Goal: Task Accomplishment & Management: Use online tool/utility

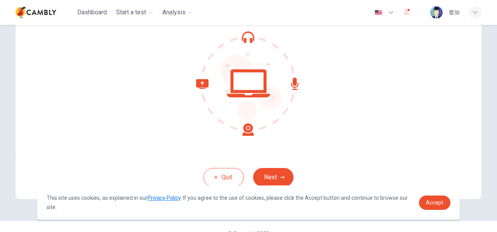
scroll to position [91, 0]
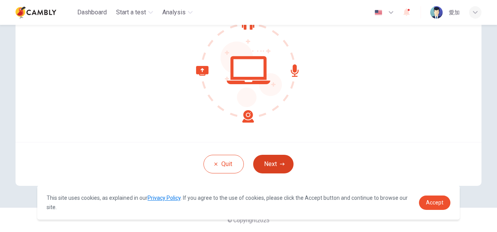
click at [262, 159] on button "Next" at bounding box center [273, 164] width 40 height 19
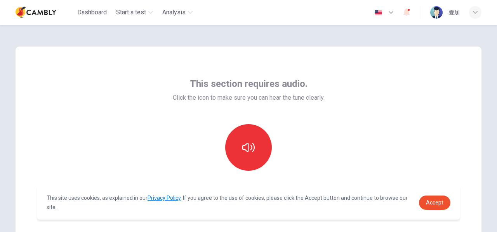
scroll to position [39, 0]
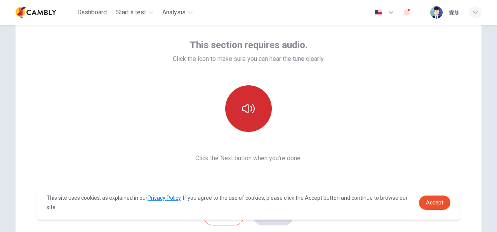
click at [254, 104] on button "button" at bounding box center [248, 108] width 47 height 47
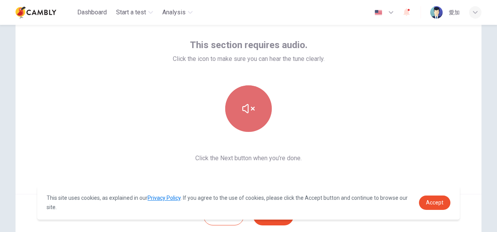
click at [254, 104] on button "button" at bounding box center [248, 108] width 47 height 47
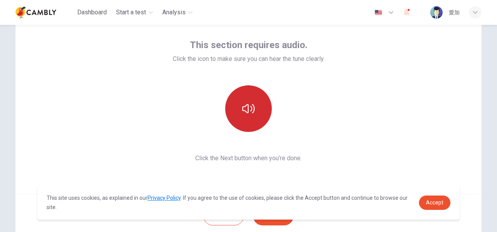
click at [234, 110] on button "button" at bounding box center [248, 108] width 47 height 47
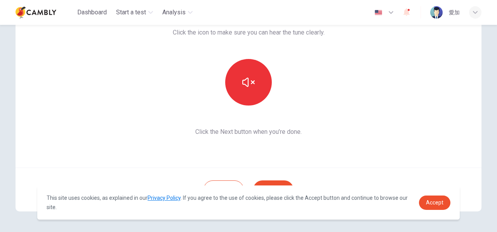
scroll to position [91, 0]
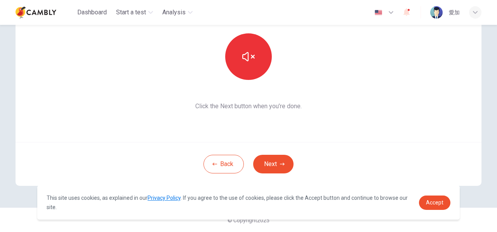
click at [279, 167] on button "Next" at bounding box center [273, 164] width 40 height 19
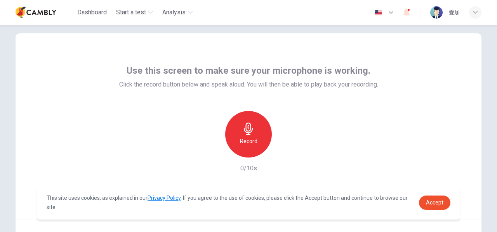
scroll to position [52, 0]
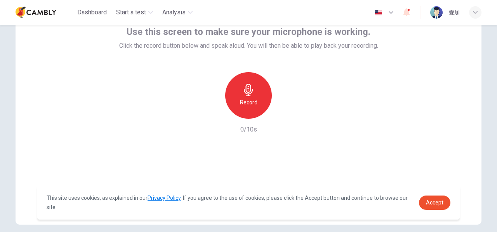
click at [248, 100] on h6 "Record" at bounding box center [248, 102] width 17 height 9
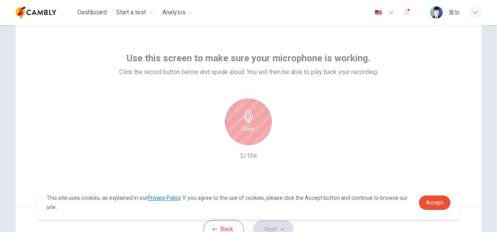
scroll to position [13, 0]
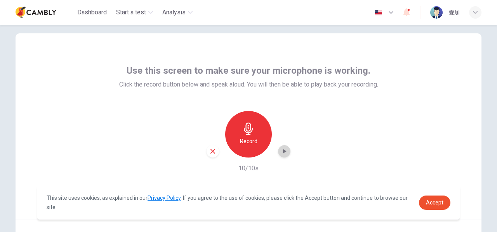
click at [285, 154] on icon "button" at bounding box center [284, 152] width 8 height 8
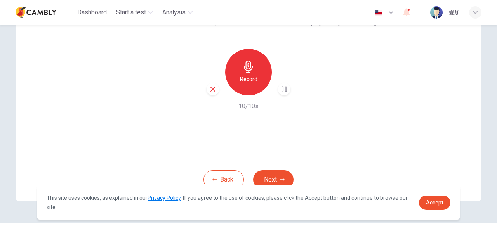
scroll to position [91, 0]
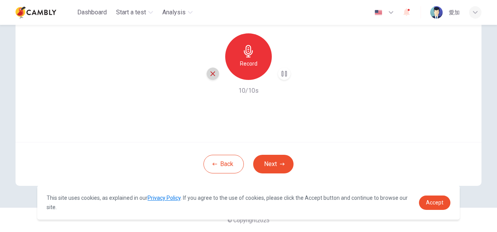
click at [212, 73] on icon "button" at bounding box center [212, 73] width 7 height 7
click at [279, 168] on button "Next" at bounding box center [273, 164] width 40 height 19
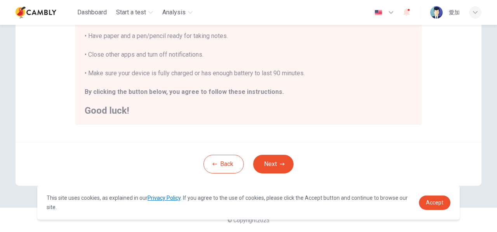
scroll to position [200, 0]
click at [282, 163] on icon "button" at bounding box center [282, 163] width 5 height 3
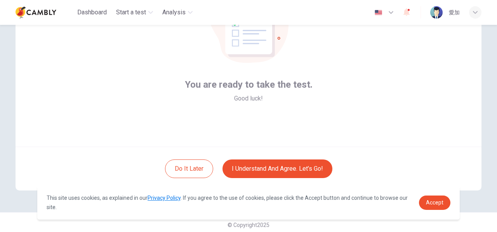
scroll to position [91, 0]
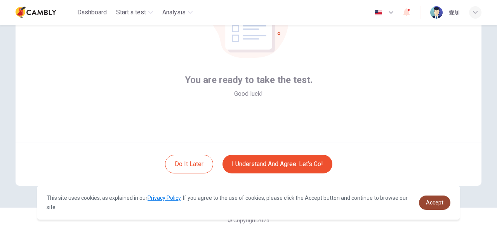
click at [445, 205] on link "Accept" at bounding box center [434, 203] width 31 height 14
drag, startPoint x: 434, startPoint y: 200, endPoint x: 436, endPoint y: 188, distance: 12.3
click at [434, 201] on span "Accept" at bounding box center [434, 203] width 17 height 6
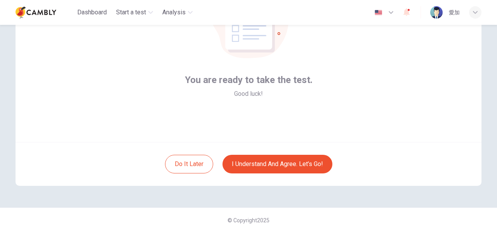
click at [418, 111] on div "You are ready to take the test. Good luck!" at bounding box center [249, 49] width 466 height 186
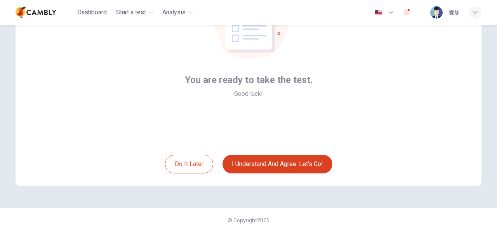
click at [316, 168] on button "I understand and agree. Let’s go!" at bounding box center [277, 164] width 110 height 19
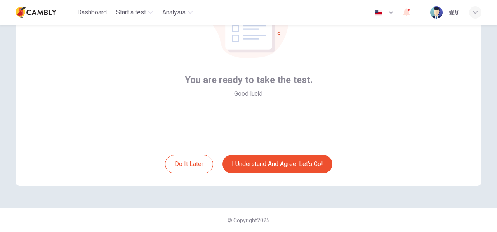
scroll to position [52, 0]
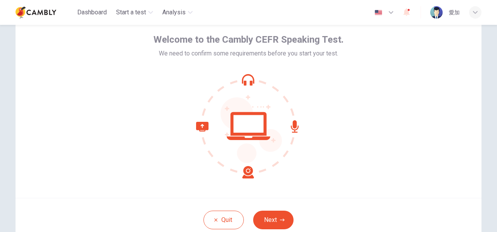
scroll to position [91, 0]
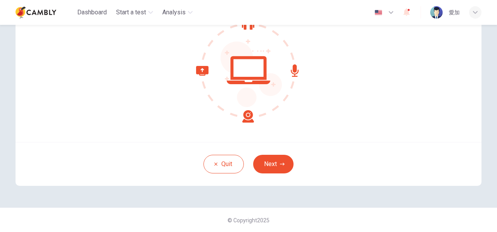
click at [275, 159] on button "Next" at bounding box center [273, 164] width 40 height 19
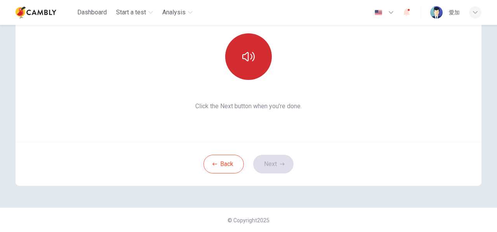
click at [252, 53] on icon "button" at bounding box center [248, 56] width 12 height 9
click at [274, 166] on button "Next" at bounding box center [273, 164] width 40 height 19
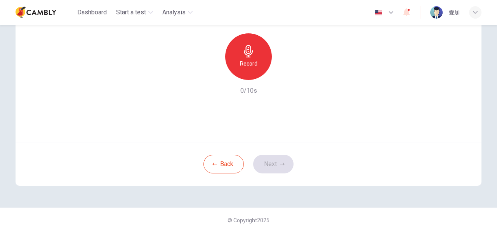
click at [250, 54] on icon "button" at bounding box center [248, 51] width 12 height 12
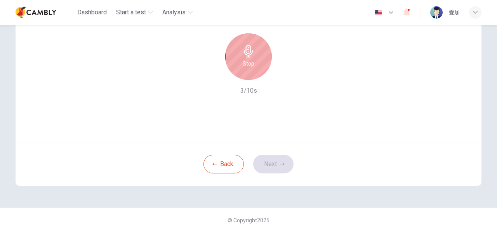
click at [280, 169] on div "Back Next" at bounding box center [249, 164] width 466 height 44
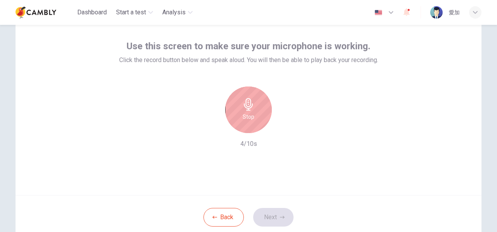
scroll to position [0, 0]
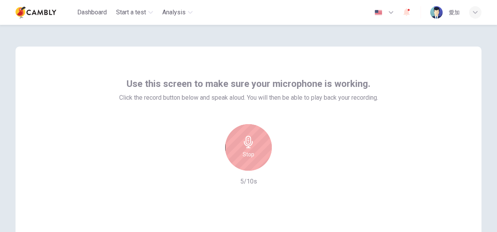
drag, startPoint x: 259, startPoint y: 149, endPoint x: 254, endPoint y: 101, distance: 47.7
click at [260, 149] on div "Stop" at bounding box center [248, 147] width 47 height 47
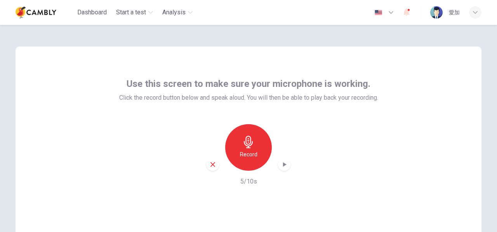
scroll to position [91, 0]
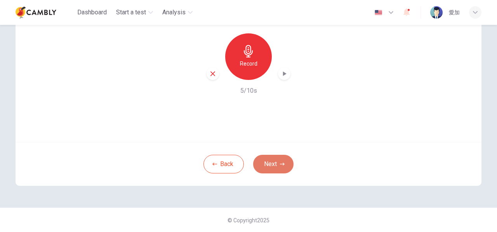
click at [276, 165] on button "Next" at bounding box center [273, 164] width 40 height 19
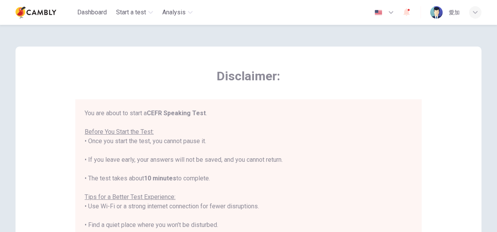
scroll to position [200, 0]
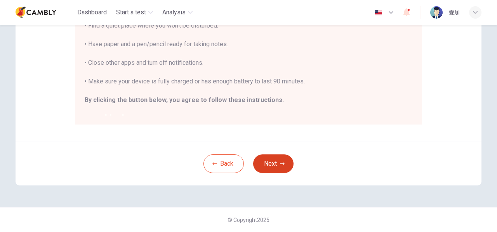
click at [255, 159] on button "Next" at bounding box center [273, 164] width 40 height 19
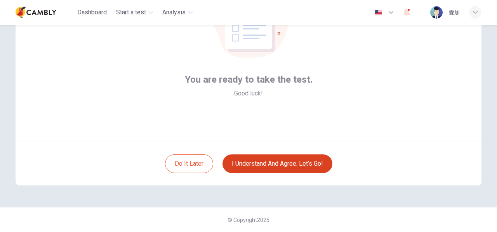
scroll to position [91, 0]
click at [258, 167] on button "I understand and agree. Let’s go!" at bounding box center [277, 164] width 110 height 19
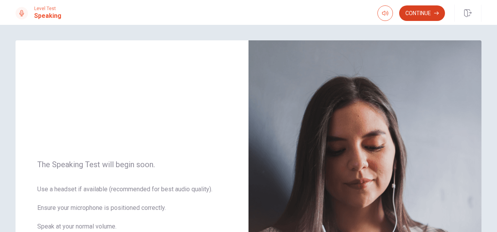
click at [421, 17] on button "Continue" at bounding box center [422, 13] width 46 height 16
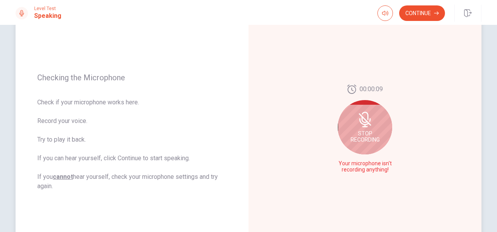
scroll to position [116, 0]
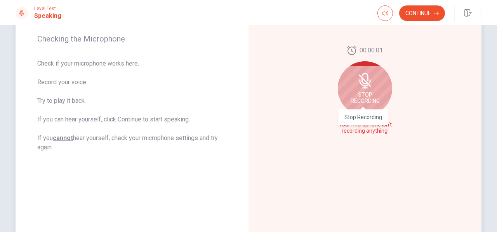
click at [374, 97] on div "Stop Recording" at bounding box center [365, 88] width 54 height 54
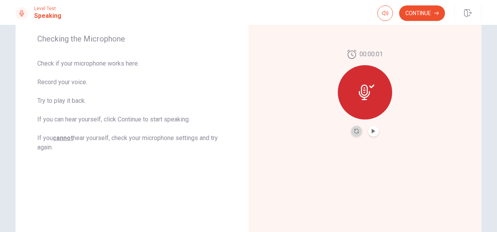
click at [357, 127] on button "Record Again" at bounding box center [356, 131] width 11 height 11
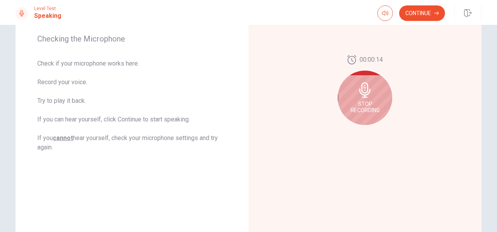
click at [368, 94] on icon at bounding box center [365, 90] width 16 height 16
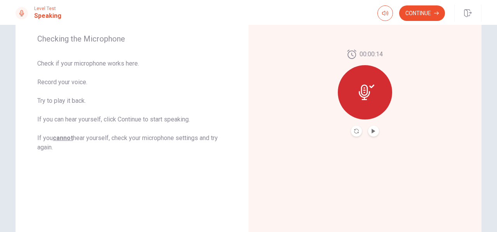
click at [356, 136] on button "Record Again" at bounding box center [356, 131] width 11 height 11
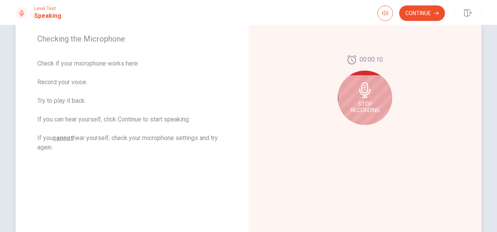
click at [351, 144] on div "00:00:10 Stop Recording" at bounding box center [364, 93] width 233 height 339
click at [362, 116] on div "Stop Recording" at bounding box center [365, 98] width 54 height 54
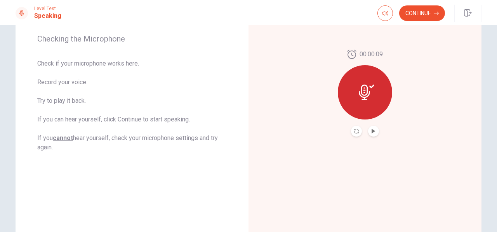
click at [374, 135] on button "Play Audio" at bounding box center [373, 131] width 11 height 11
click at [368, 96] on icon at bounding box center [367, 93] width 16 height 16
click at [419, 9] on button "Continue" at bounding box center [422, 13] width 46 height 16
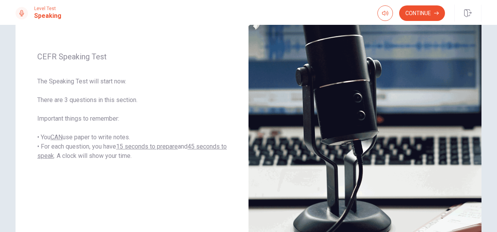
scroll to position [0, 0]
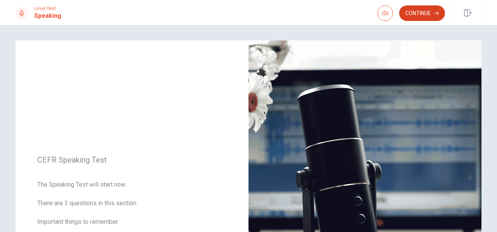
click at [418, 8] on button "Continue" at bounding box center [422, 13] width 46 height 16
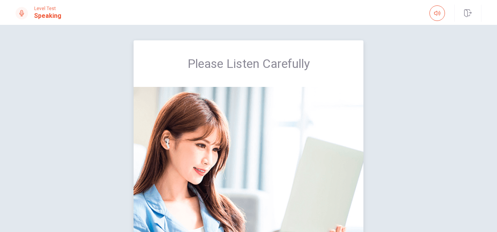
scroll to position [39, 0]
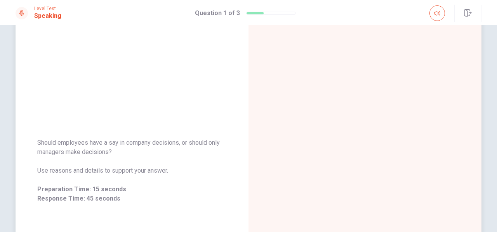
click at [323, 71] on div at bounding box center [364, 171] width 233 height 339
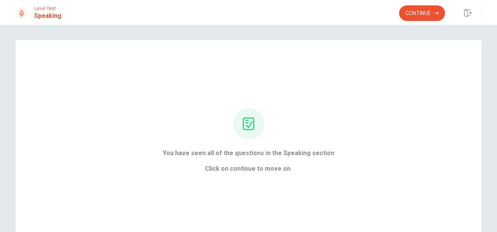
scroll to position [0, 0]
click at [406, 4] on div "Level Test Speaking Continue" at bounding box center [248, 12] width 497 height 25
click at [410, 10] on button "Continue" at bounding box center [422, 13] width 46 height 16
click at [431, 15] on button "Continue" at bounding box center [422, 13] width 46 height 16
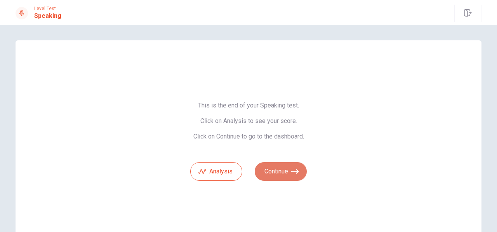
click at [280, 168] on button "Continue" at bounding box center [281, 171] width 52 height 19
